Goal: Information Seeking & Learning: Find specific fact

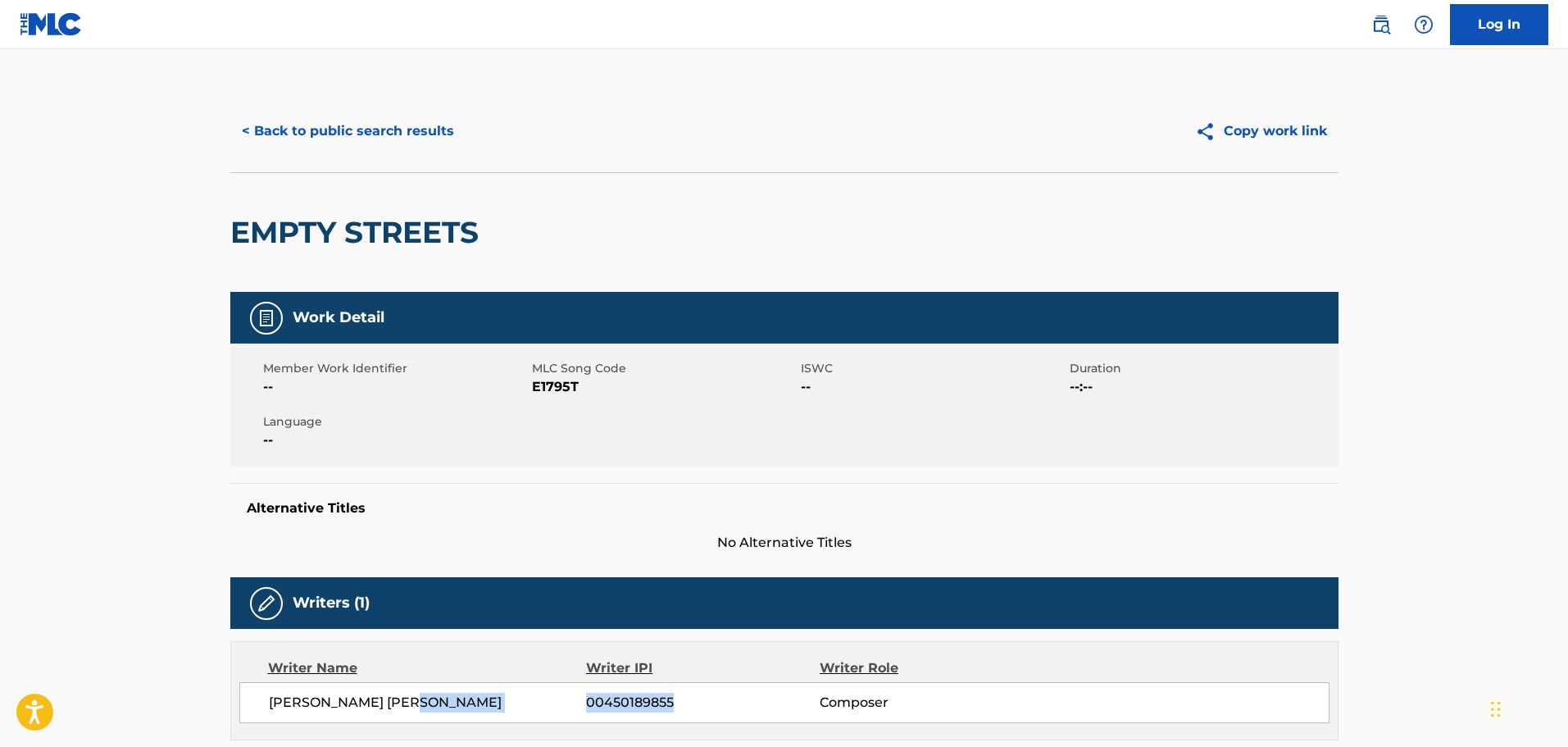
click at [336, 129] on button "< Back to public search results" at bounding box center [347, 131] width 235 height 41
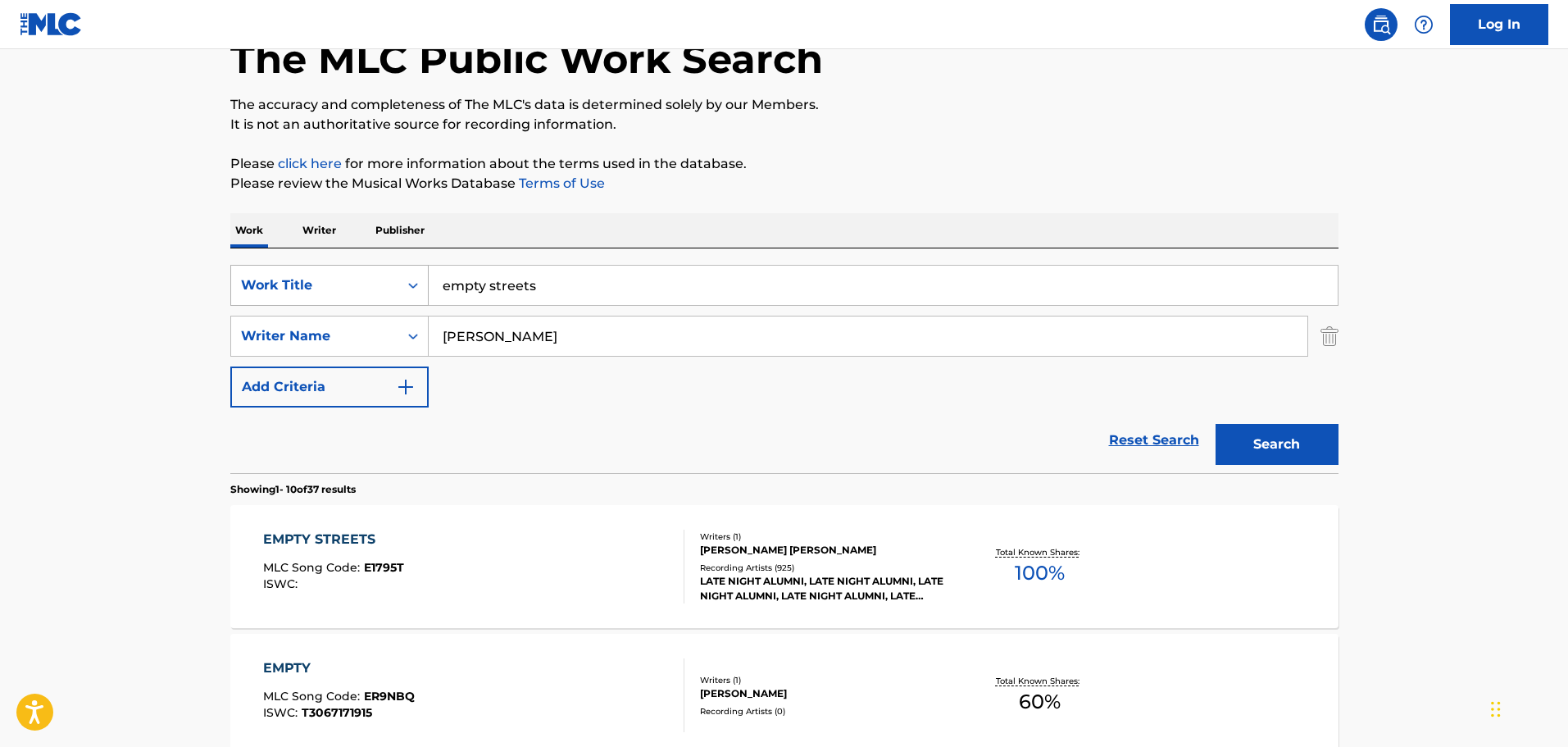
drag, startPoint x: 276, startPoint y: 277, endPoint x: 231, endPoint y: 277, distance: 45.0
click at [231, 277] on div "SearchWithCriteria0de59908-e921-450c-8e65-574668f08f8a Work Title empty streets" at bounding box center [784, 285] width 1108 height 41
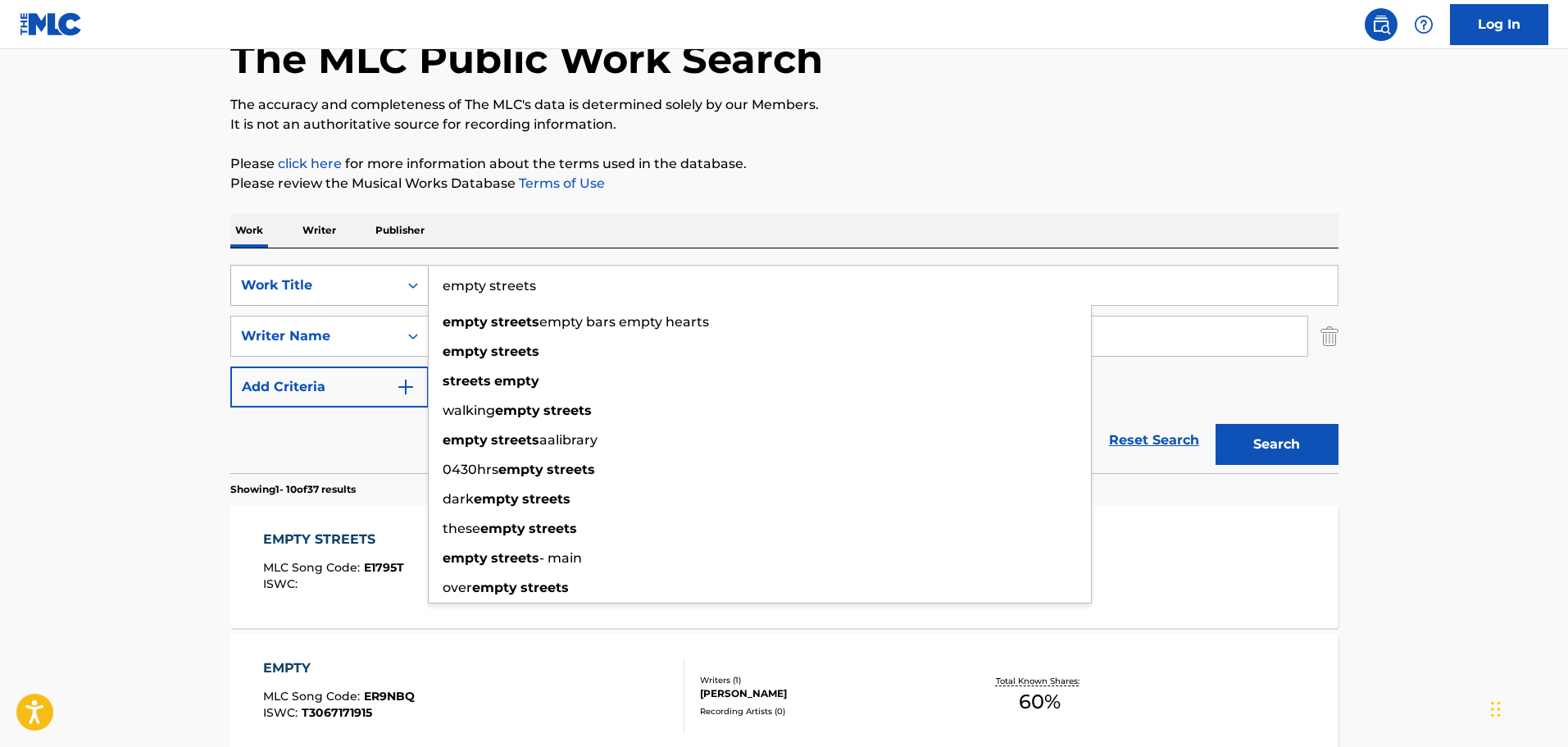
paste input "hora de decir adio"
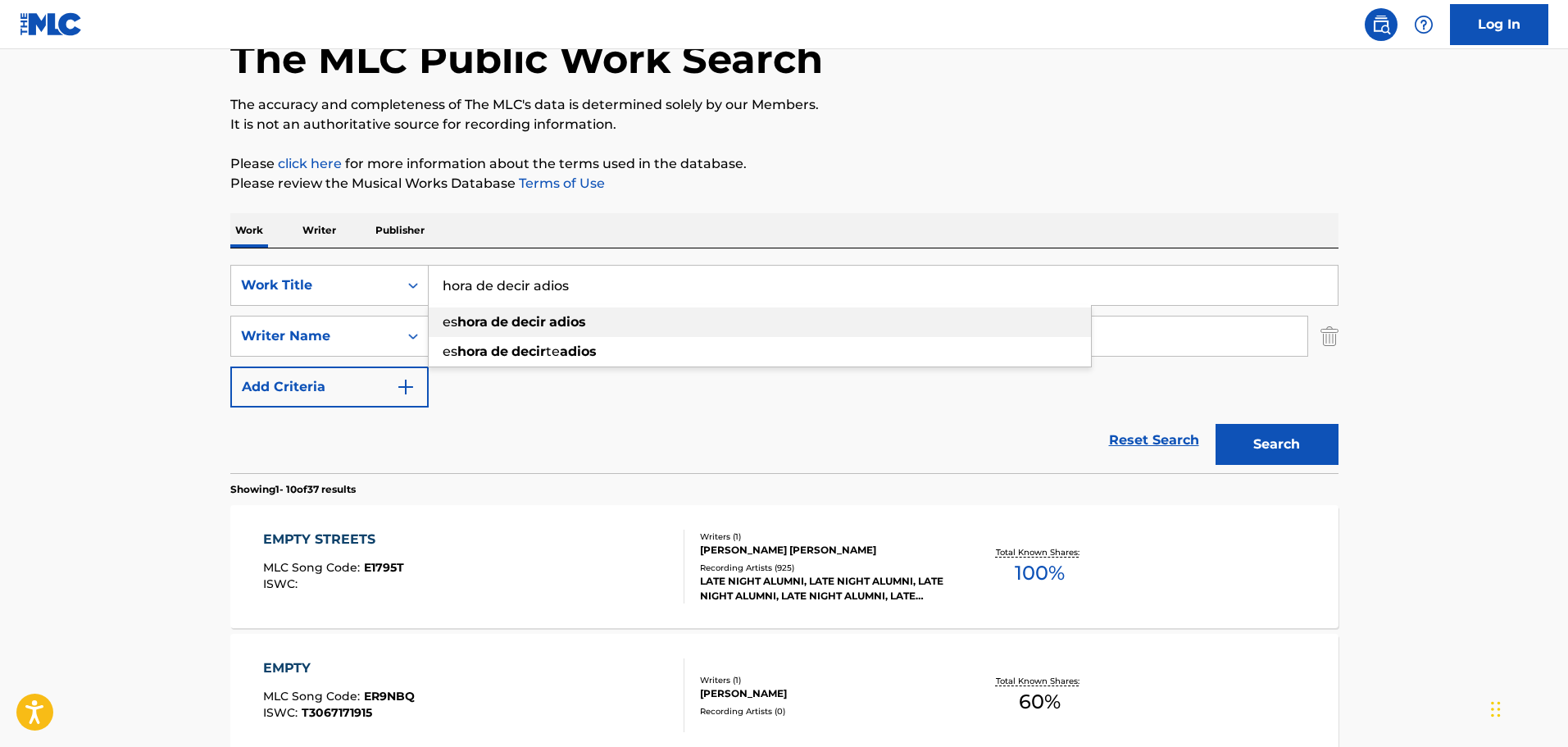
click at [511, 317] on span "Search Form" at bounding box center [510, 322] width 3 height 16
type input "es hora de decir adios"
drag, startPoint x: 441, startPoint y: 332, endPoint x: 372, endPoint y: 332, distance: 69.0
click at [372, 332] on div "SearchWithCriteria6eda1278-8986-48e1-aea3-8e58784017a0 Writer Name [PERSON_NAME]" at bounding box center [784, 336] width 1108 height 41
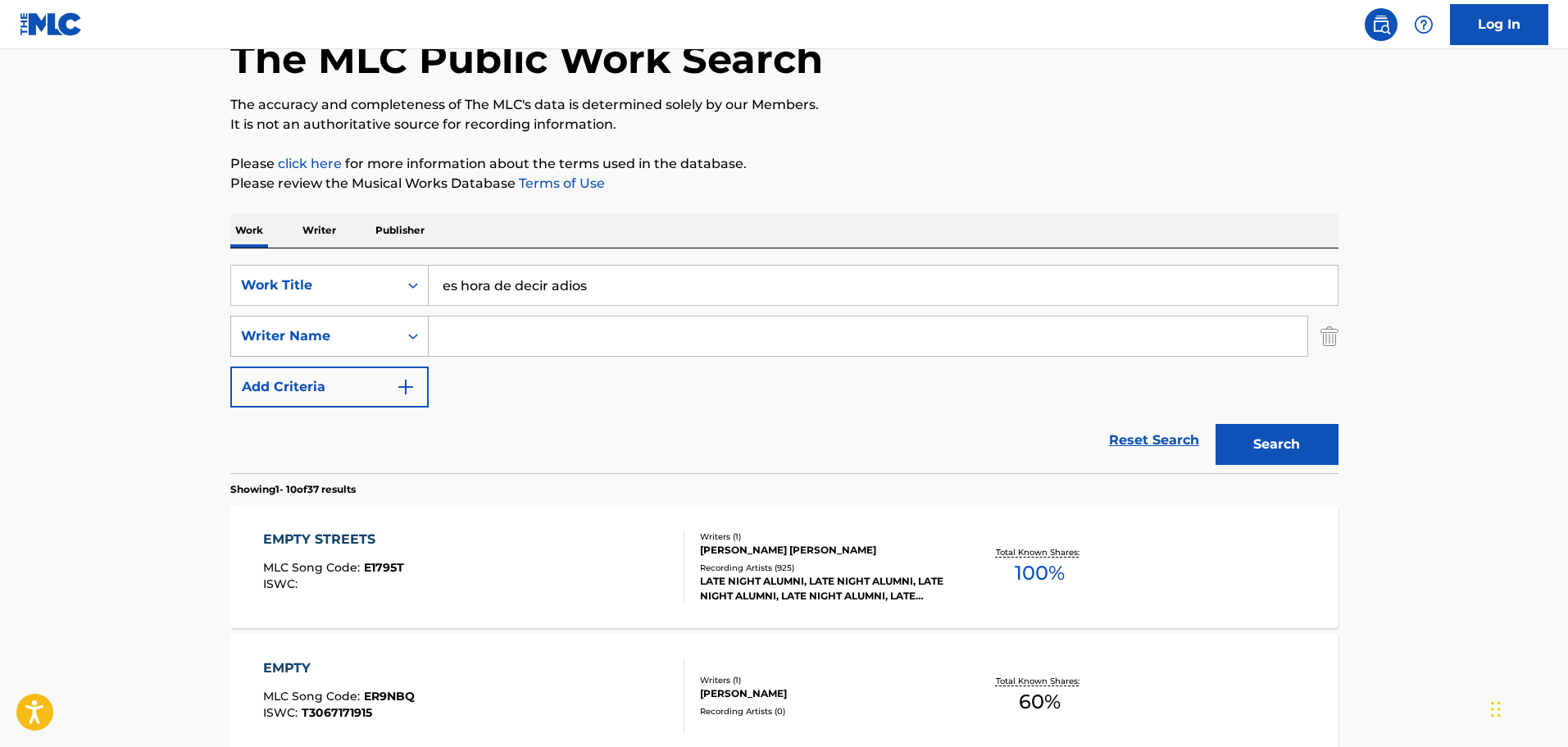
click at [1215, 424] on button "Search" at bounding box center [1276, 445] width 123 height 41
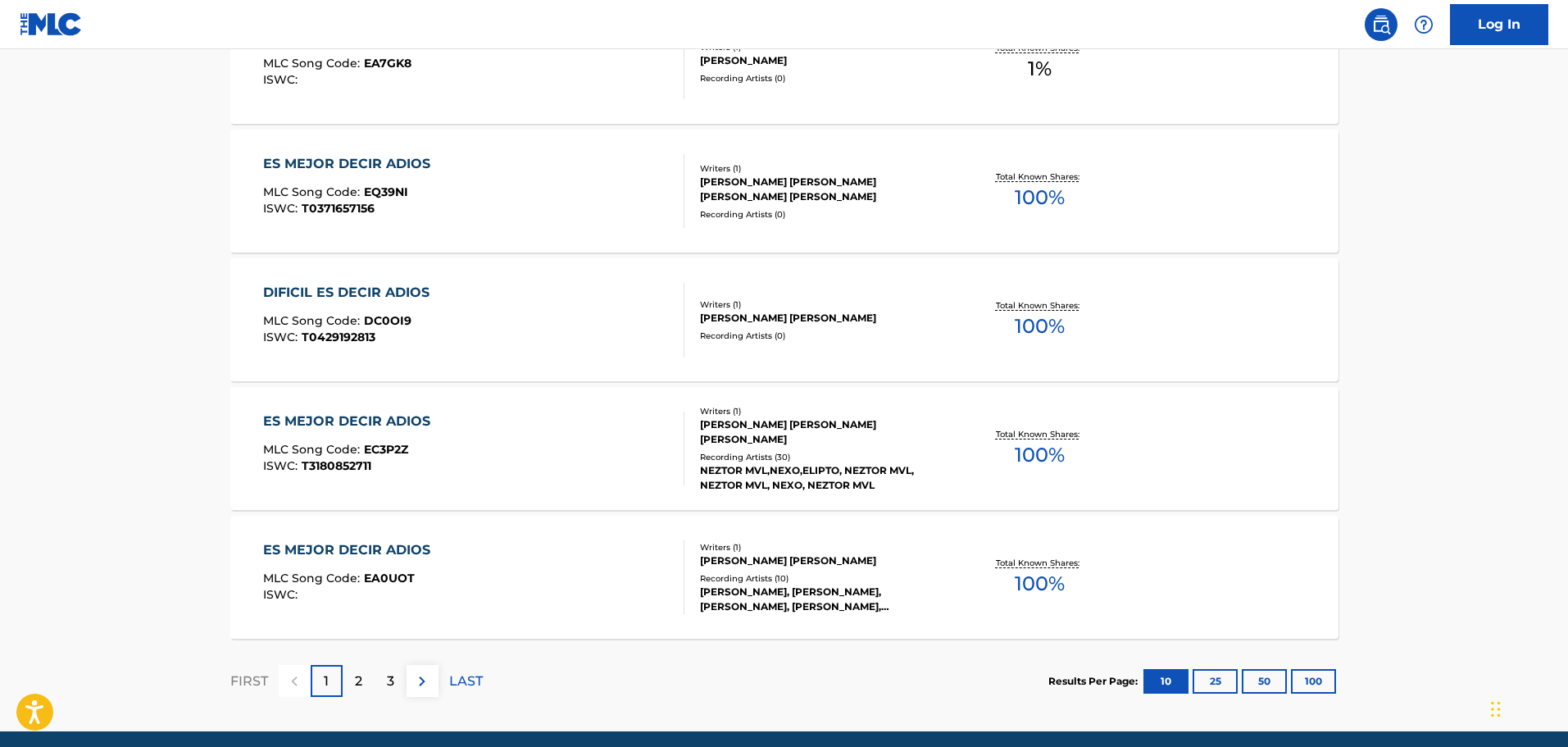
scroll to position [100, 0]
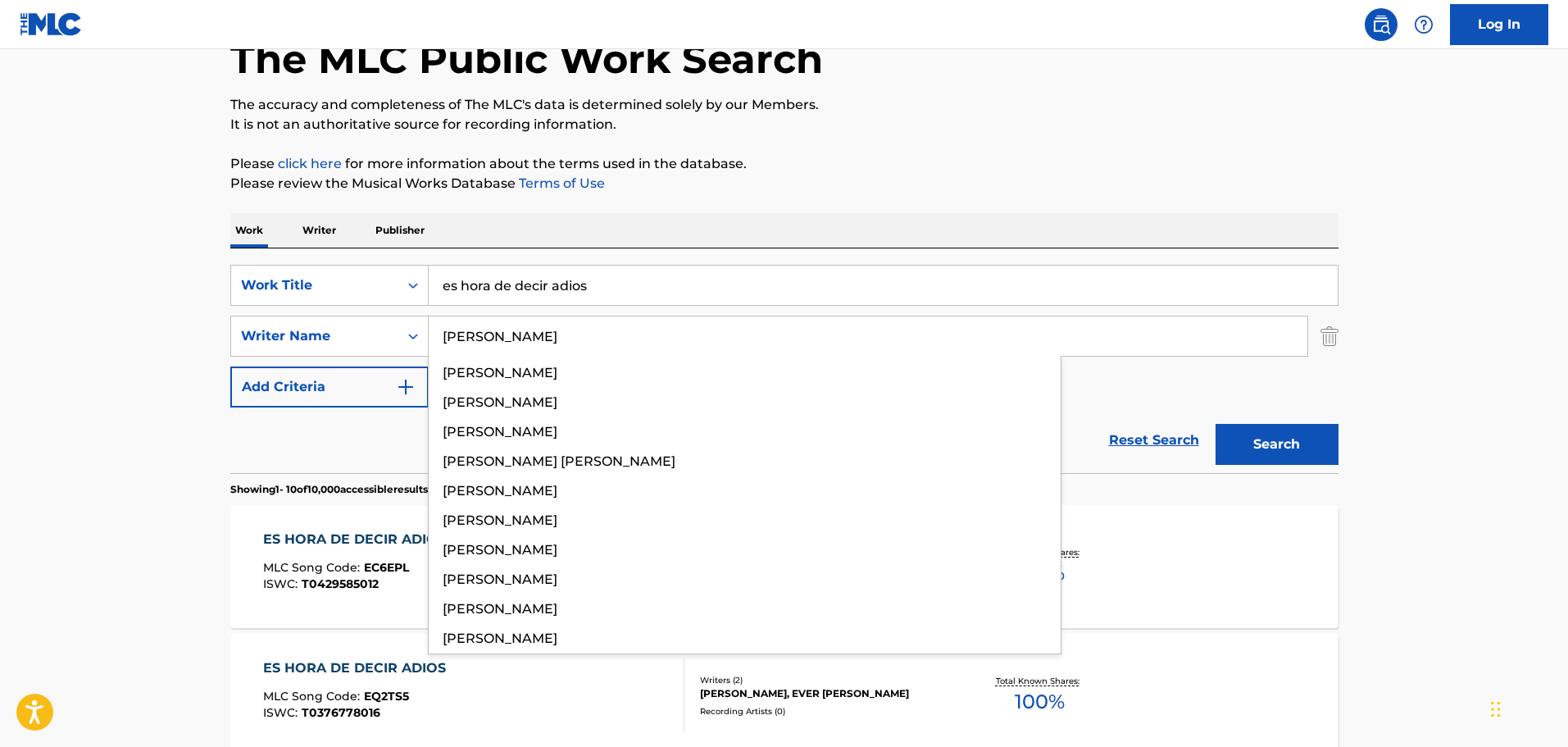
type input "[PERSON_NAME]"
click at [1215, 424] on button "Search" at bounding box center [1276, 445] width 123 height 41
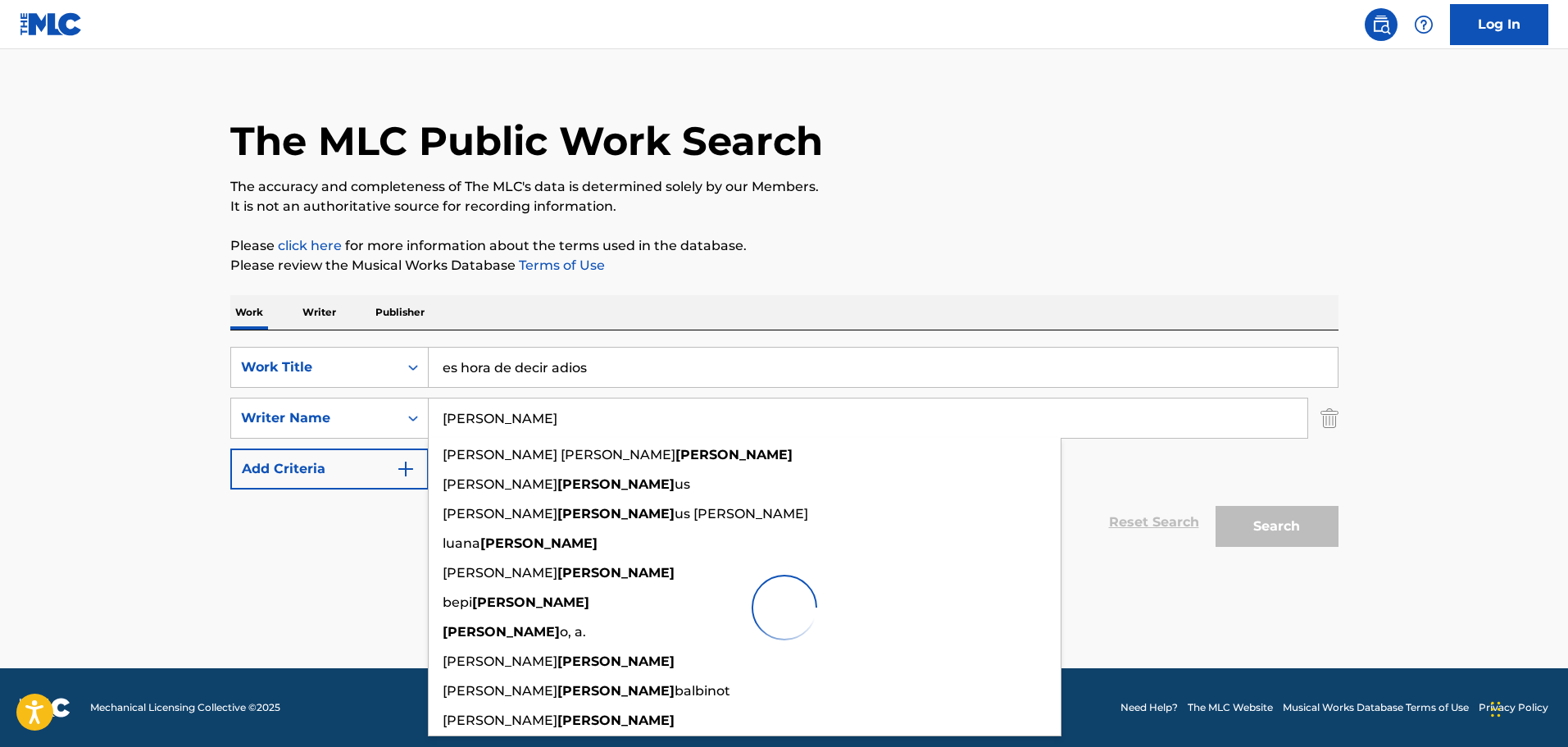
scroll to position [18, 0]
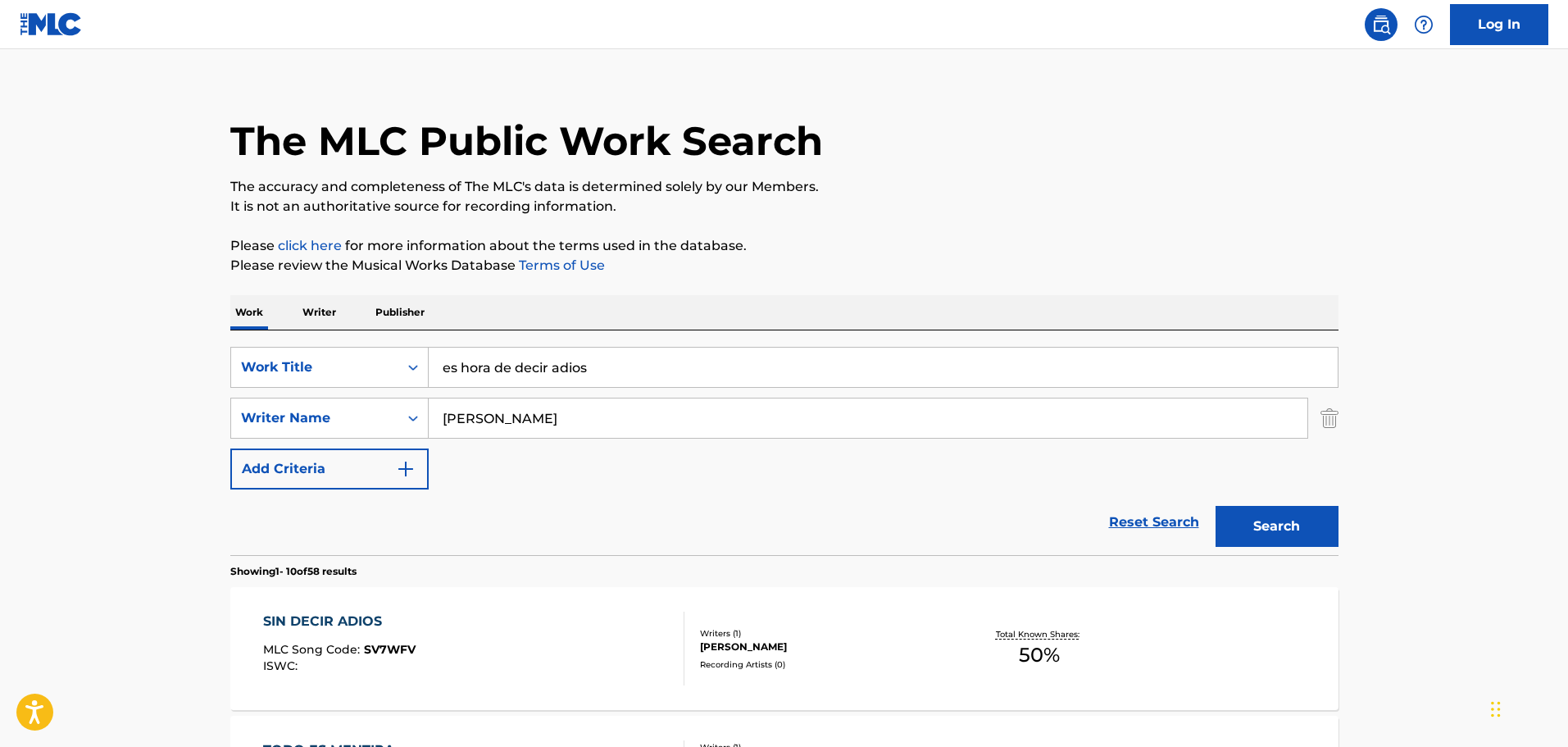
click at [964, 309] on div "Work Writer Publisher" at bounding box center [784, 313] width 1108 height 34
click at [1313, 532] on button "Search" at bounding box center [1276, 526] width 123 height 41
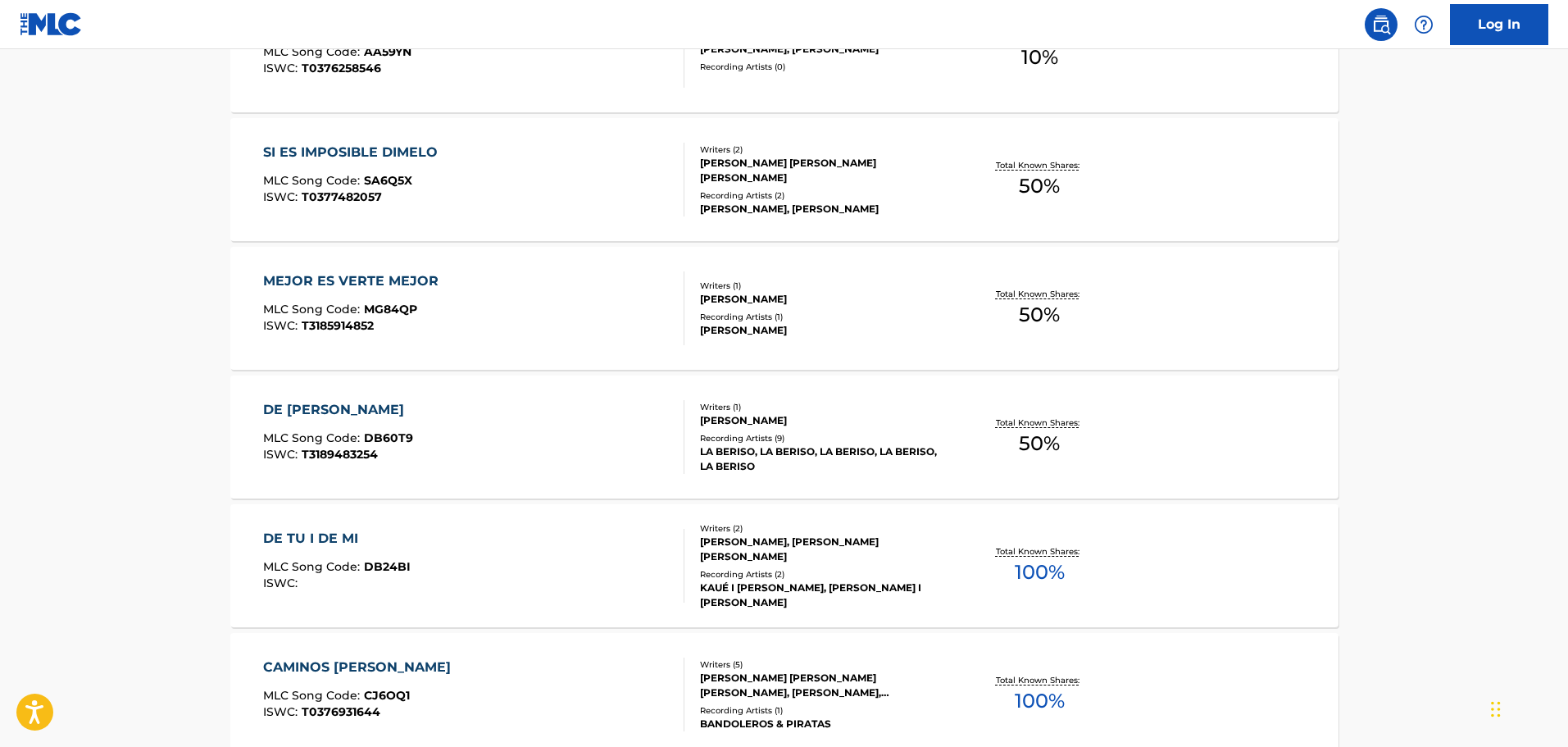
scroll to position [0, 0]
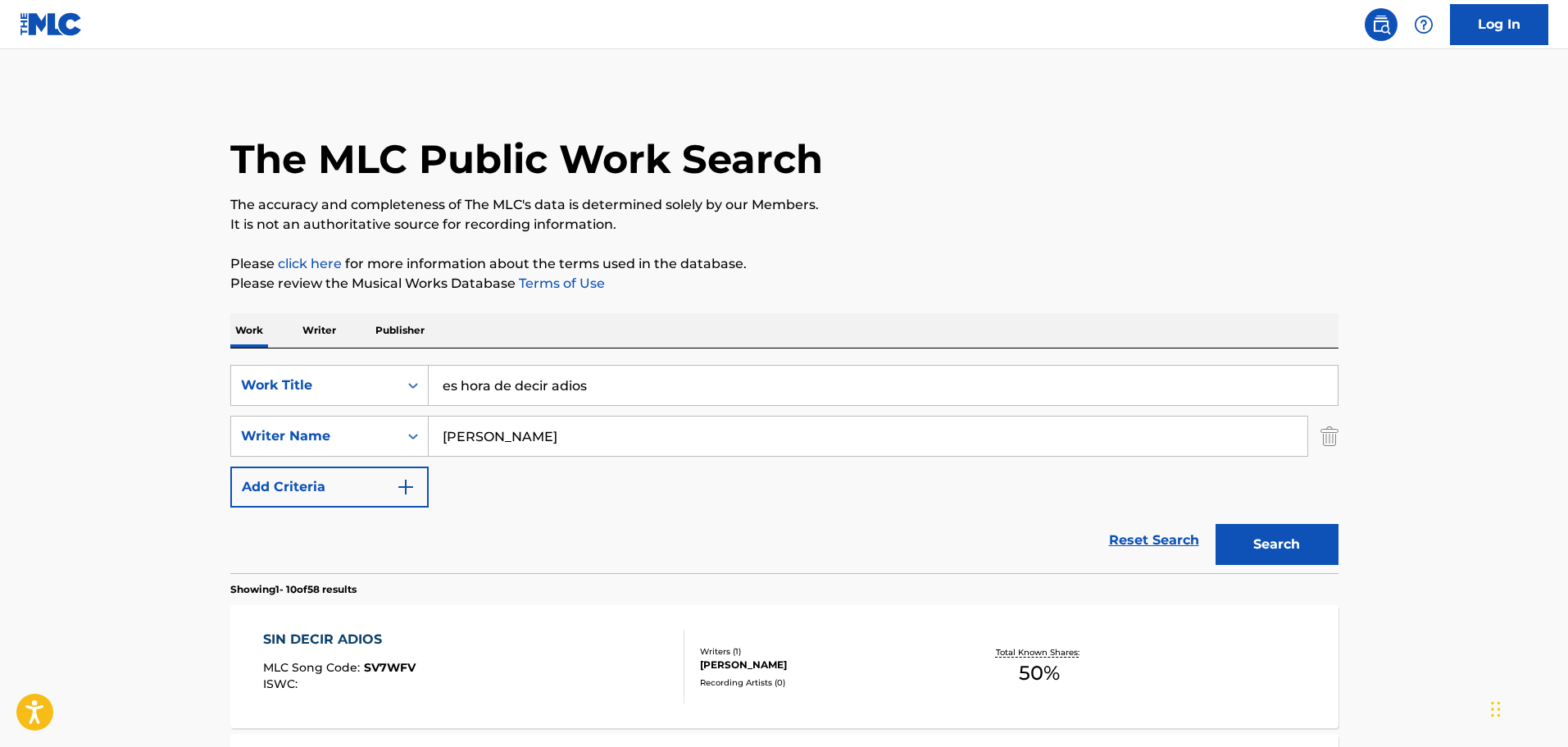
drag, startPoint x: 201, startPoint y: 382, endPoint x: -127, endPoint y: 348, distance: 329.8
click at [0, 348] on html "Accessibility Screen-Reader Guide, Feedback, and Issue Reporting | New window C…" at bounding box center [784, 373] width 1568 height 747
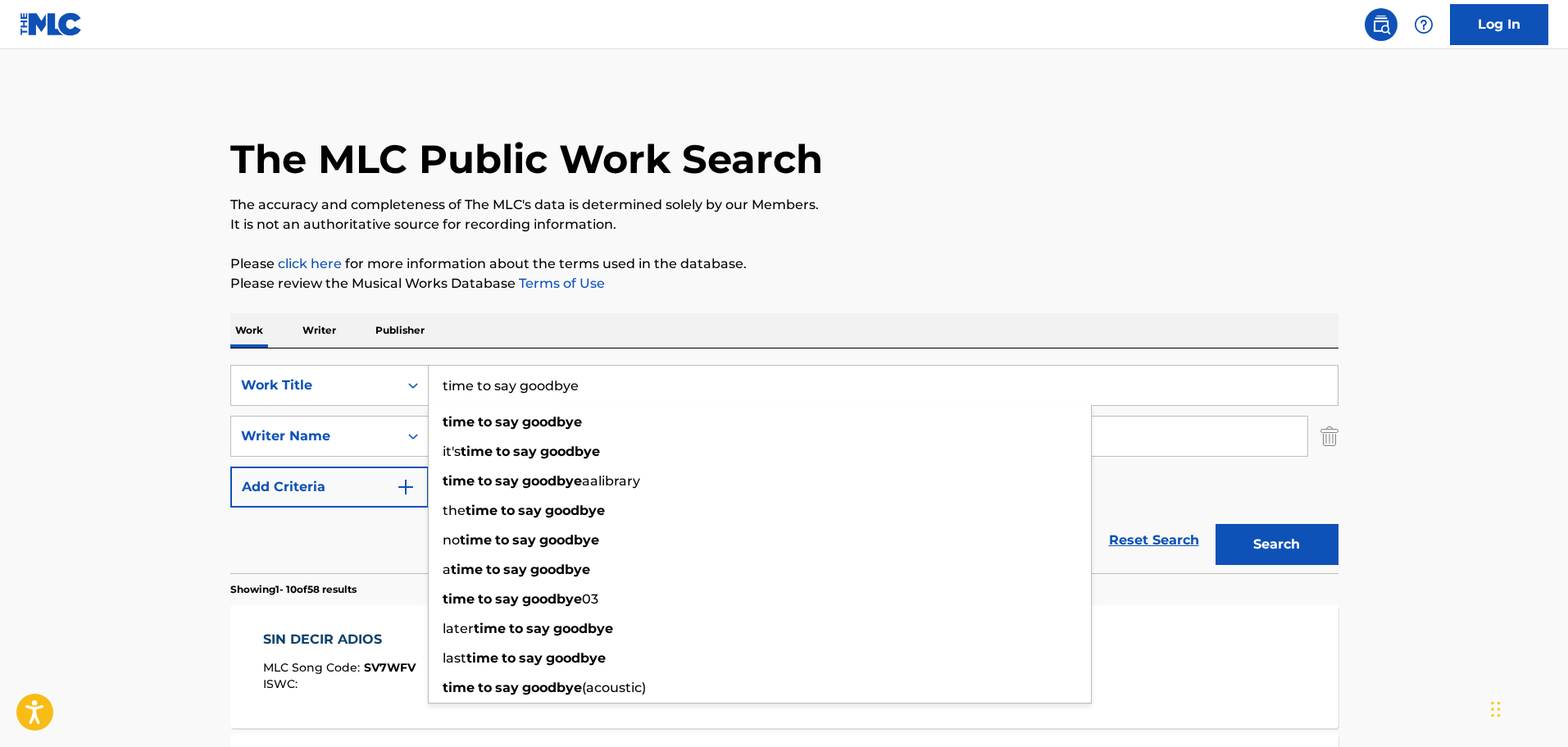
type input "time to say goodbye"
click at [1215, 524] on button "Search" at bounding box center [1276, 545] width 123 height 41
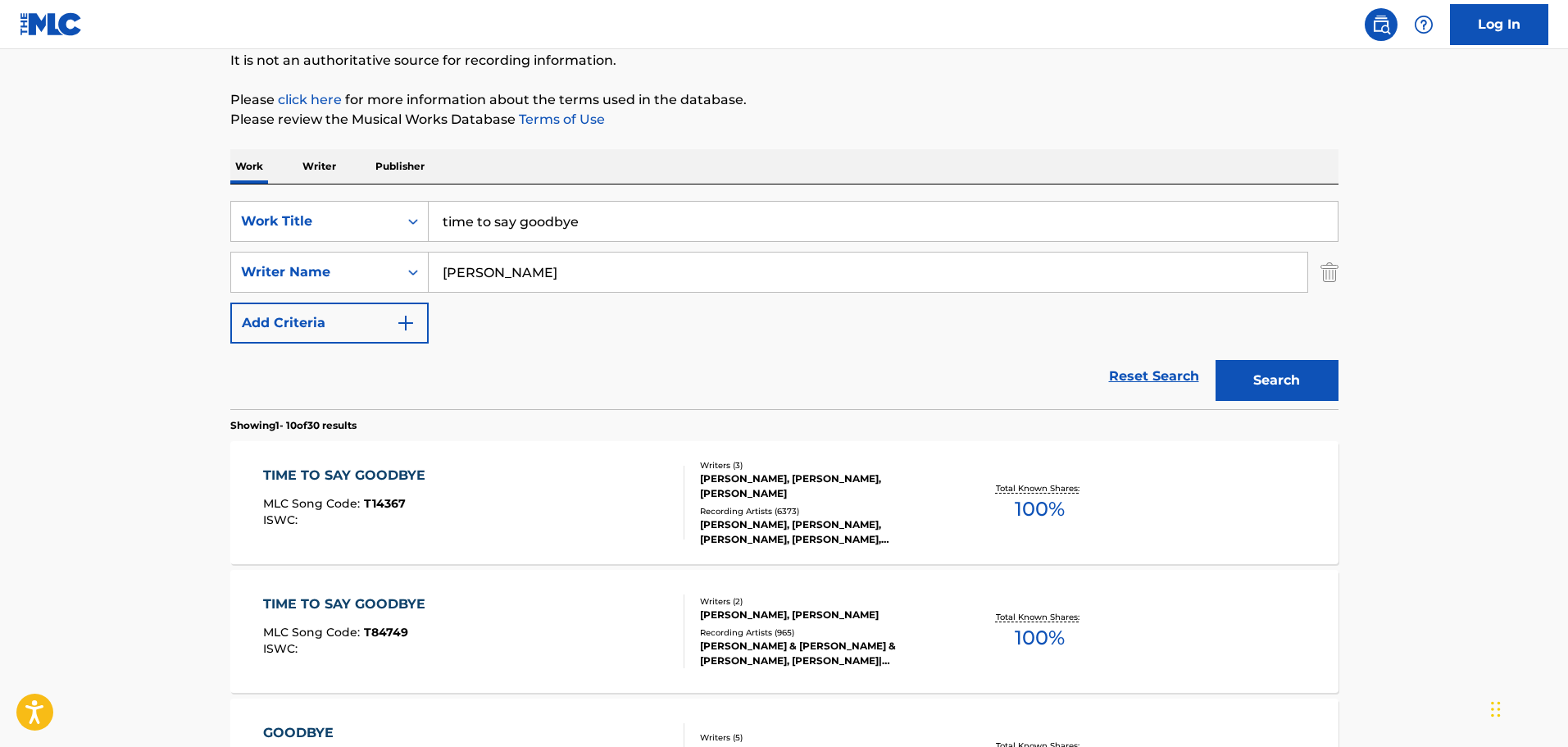
scroll to position [165, 0]
click at [351, 594] on div "TIME TO SAY GOODBYE" at bounding box center [349, 603] width 170 height 20
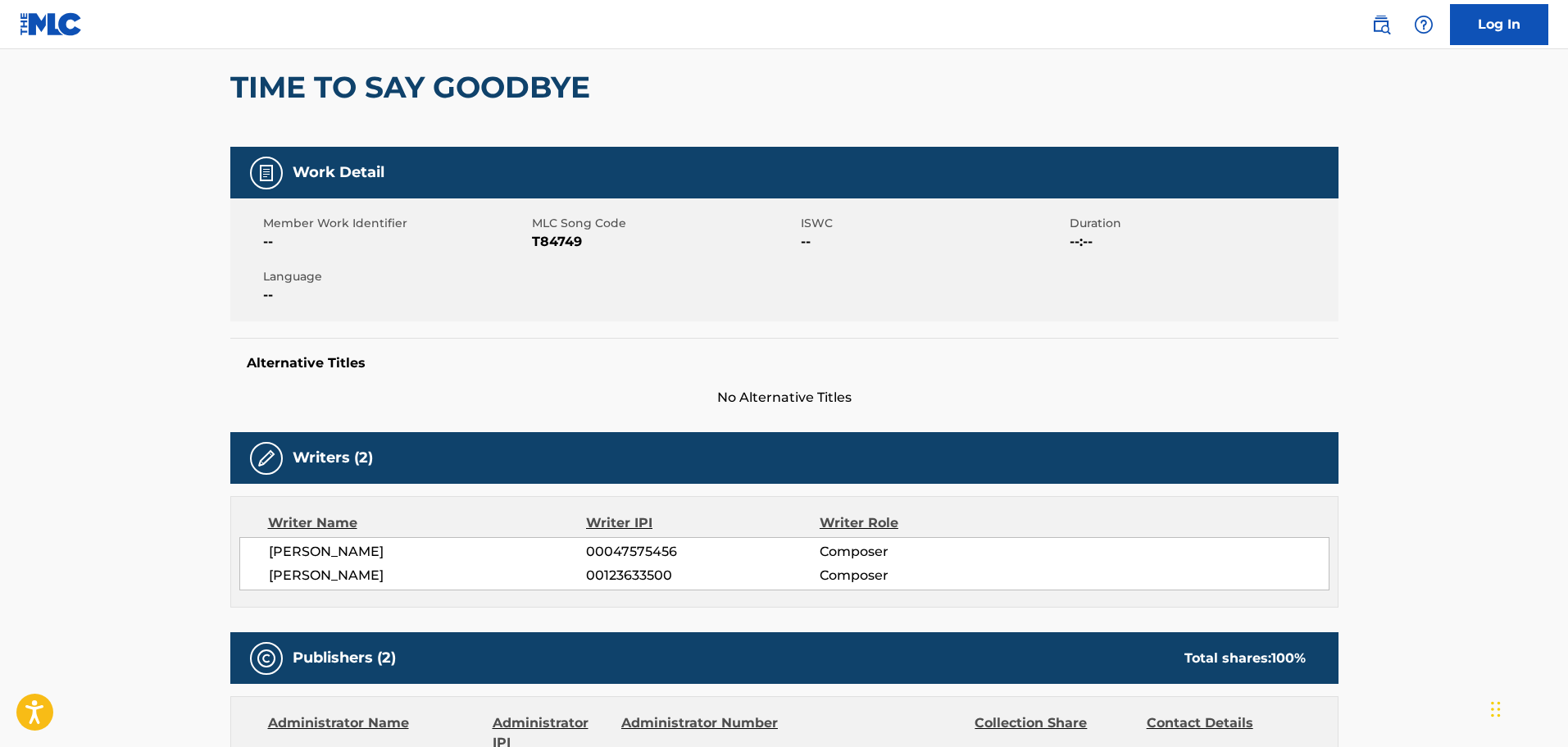
scroll to position [82, 0]
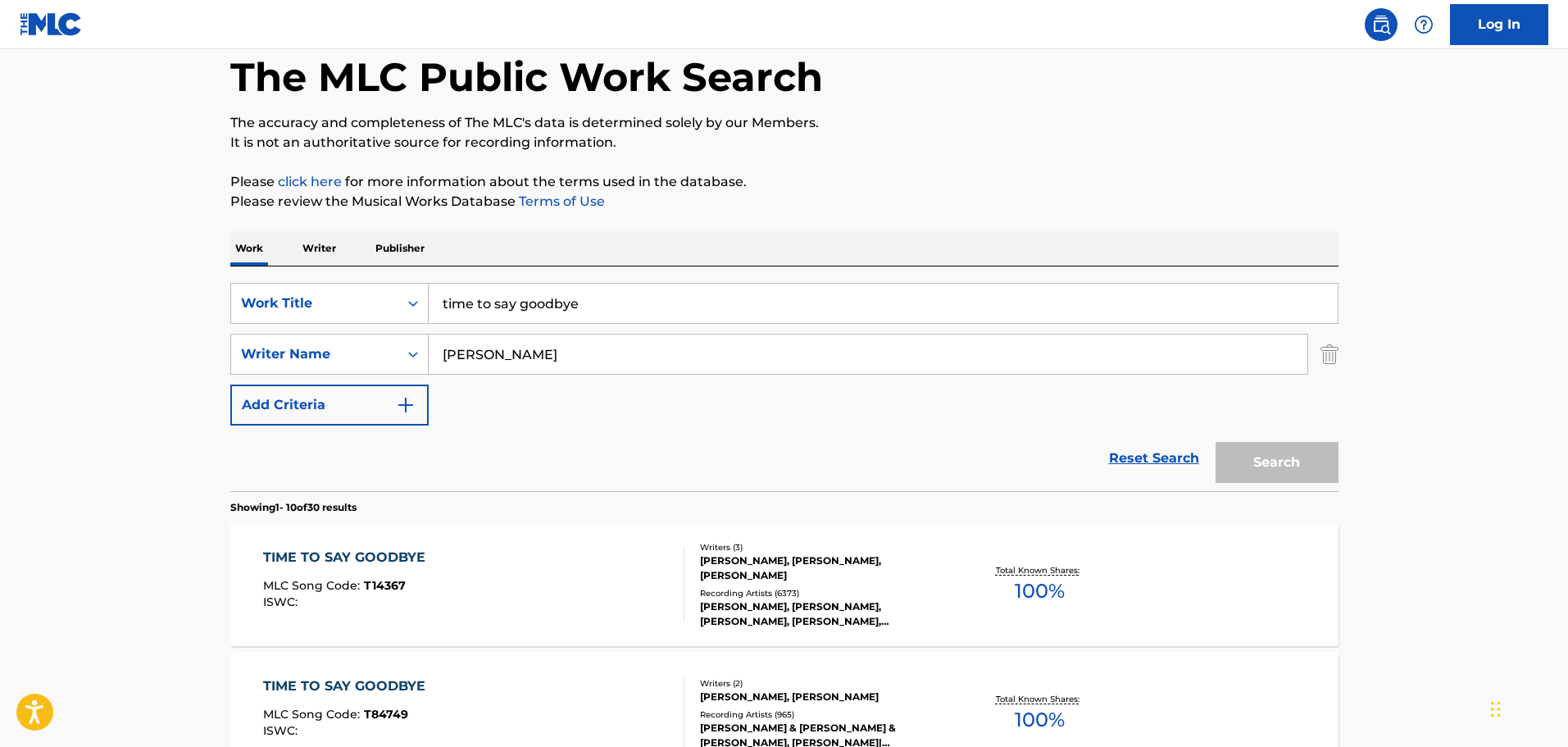
scroll to position [246, 0]
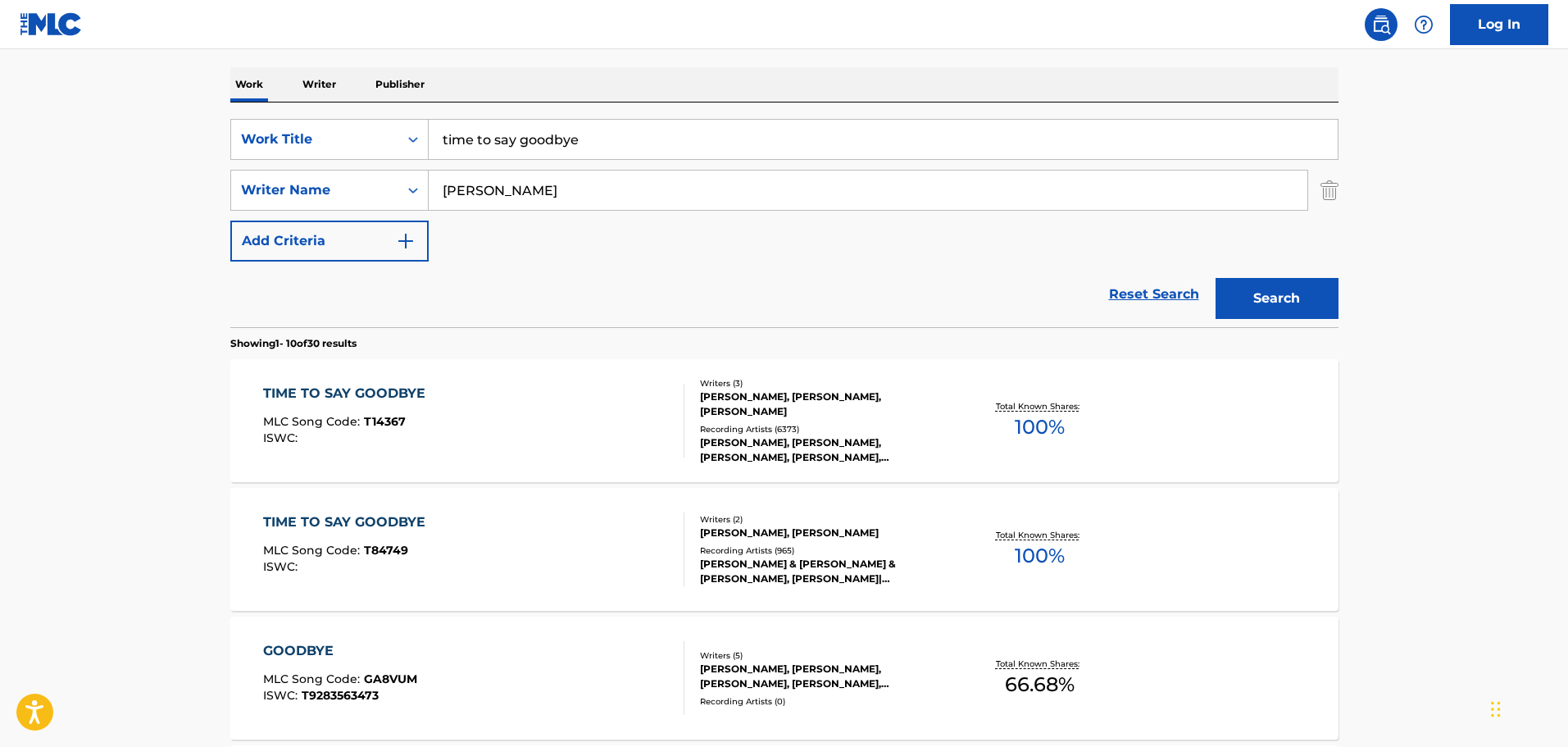
click at [410, 395] on div "TIME TO SAY GOODBYE" at bounding box center [349, 393] width 170 height 20
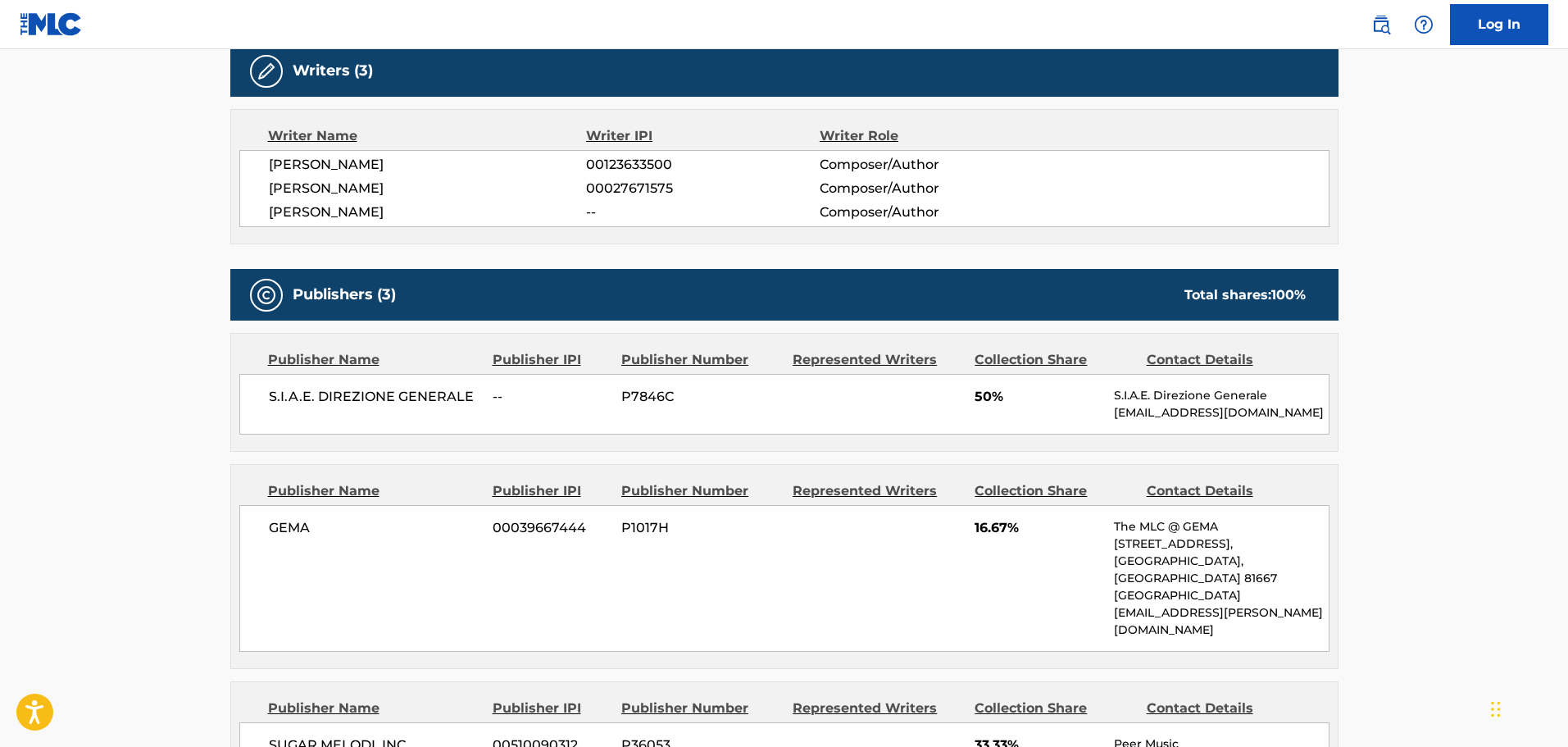
scroll to position [820, 0]
